Goal: Find specific page/section: Find specific page/section

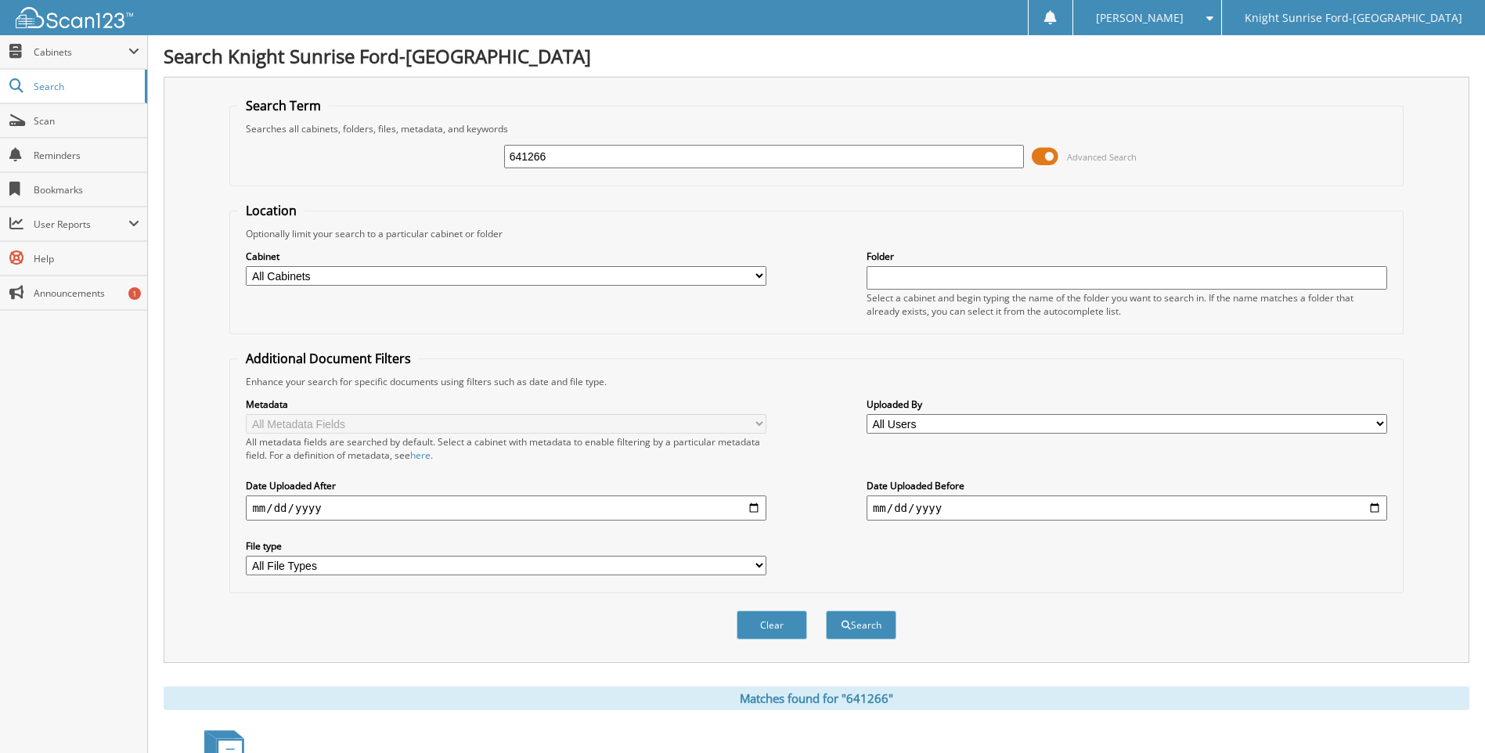
drag, startPoint x: 620, startPoint y: 159, endPoint x: 472, endPoint y: 164, distance: 148.0
click at [472, 164] on div "641266 Advanced Search" at bounding box center [816, 156] width 1156 height 42
type input "641337"
click at [826, 610] on button "Search" at bounding box center [861, 624] width 70 height 29
click at [570, 160] on input "641337" at bounding box center [764, 156] width 520 height 23
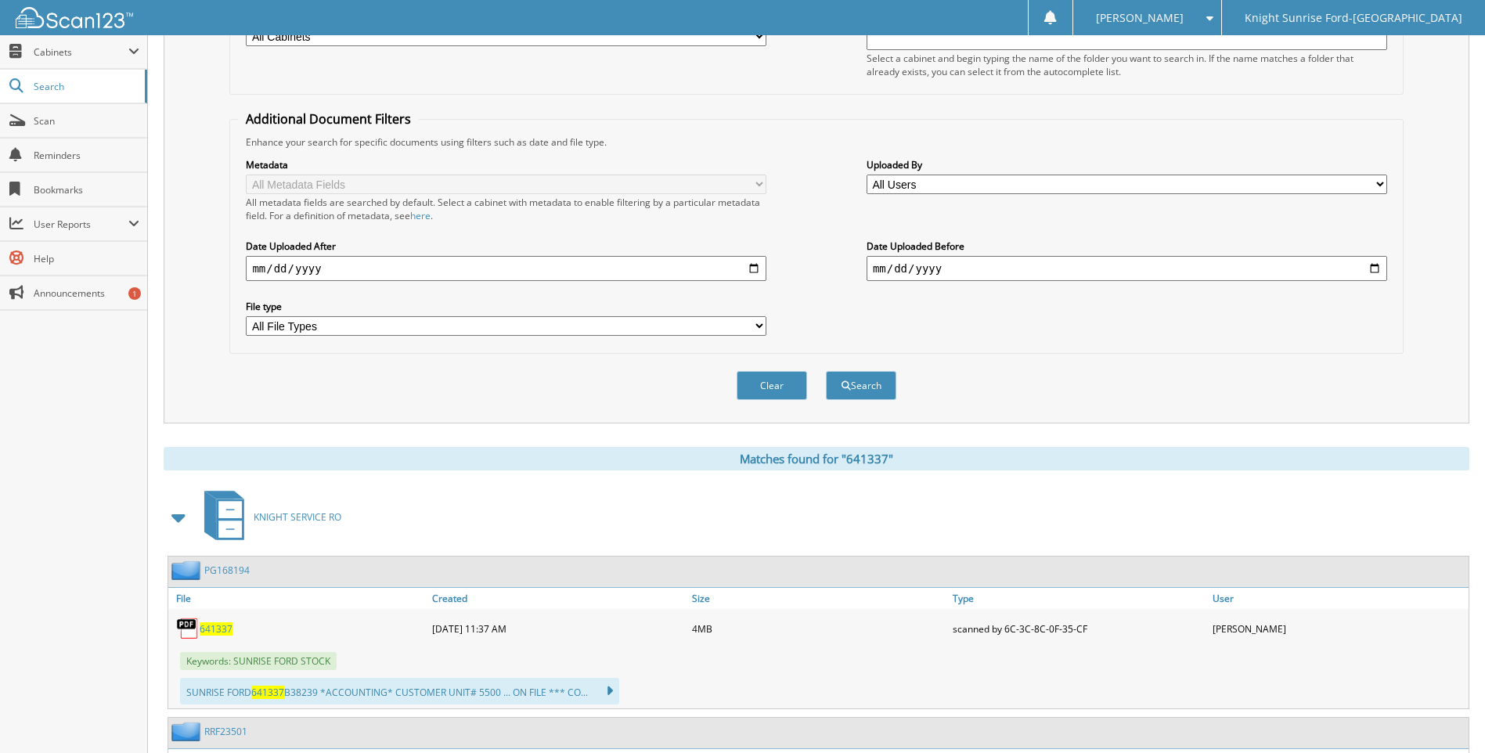
scroll to position [391, 0]
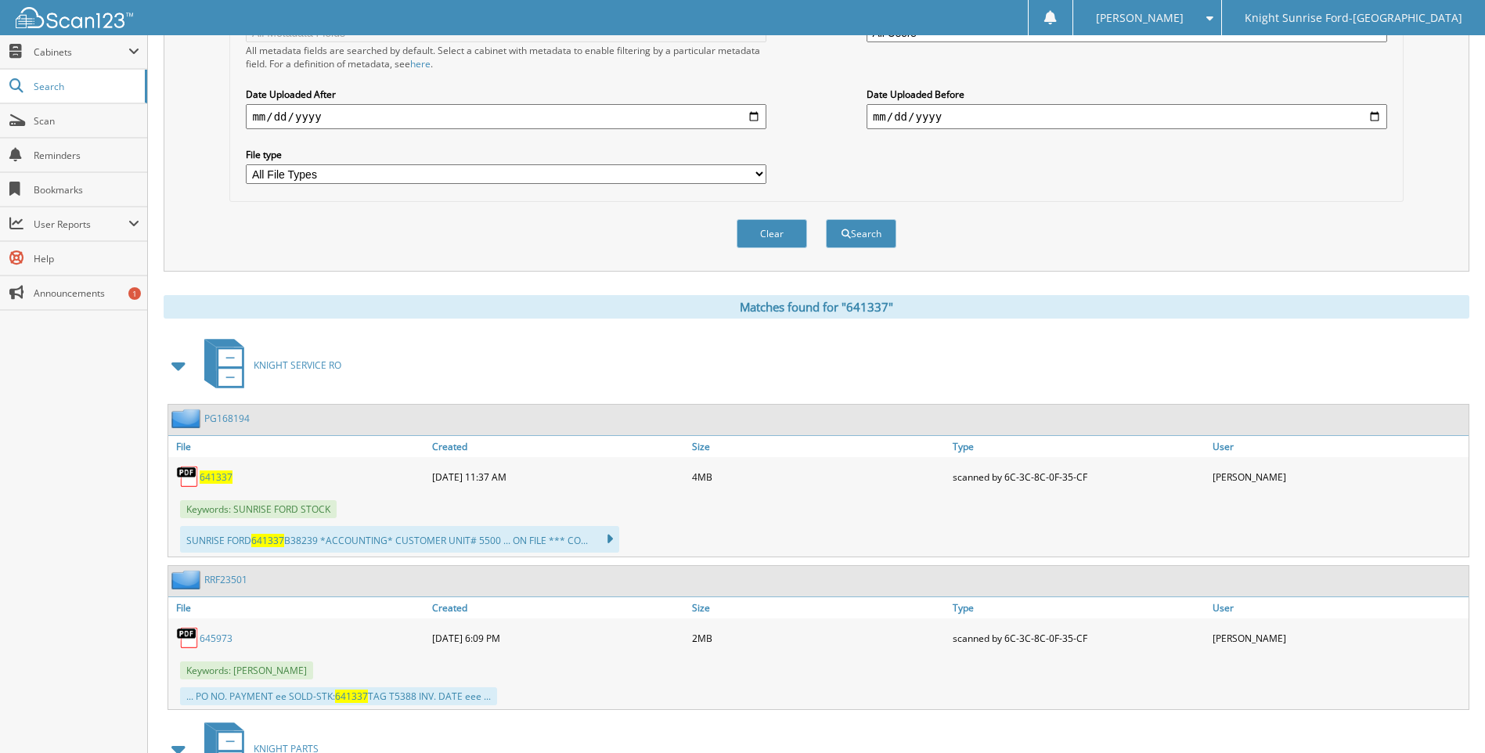
click at [209, 470] on link "641337" at bounding box center [216, 476] width 33 height 13
